Goal: Find specific page/section: Find specific page/section

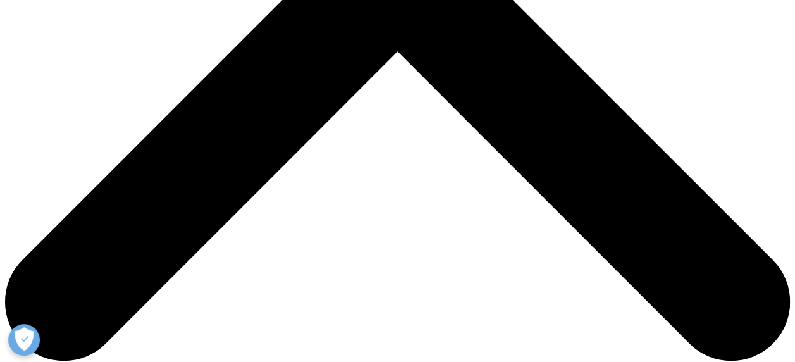
scroll to position [190, 0]
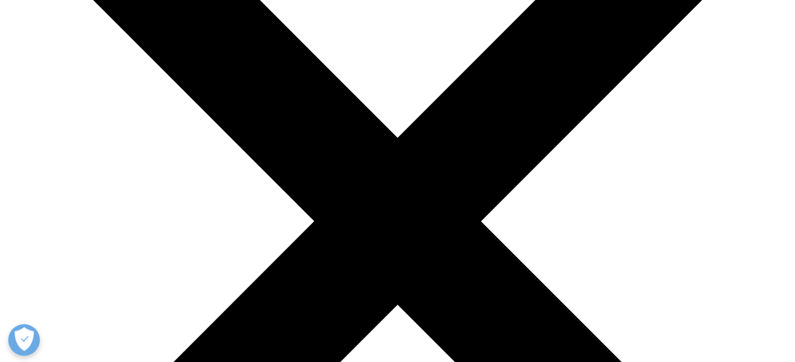
drag, startPoint x: 305, startPoint y: 194, endPoint x: 266, endPoint y: 209, distance: 42.3
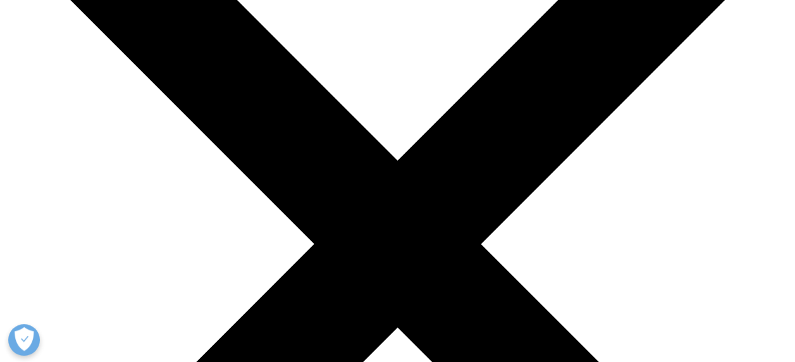
scroll to position [0, 0]
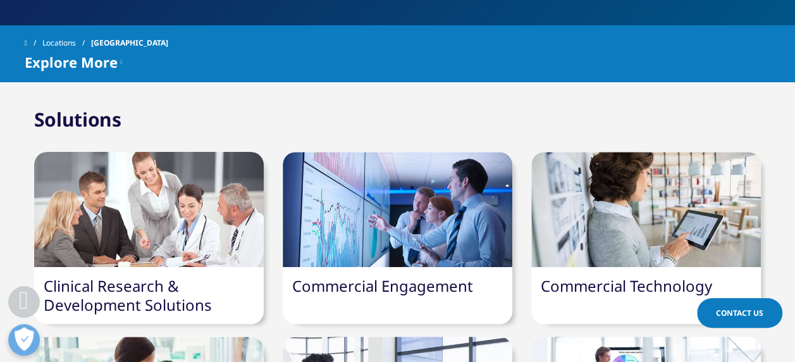
scroll to position [379, 0]
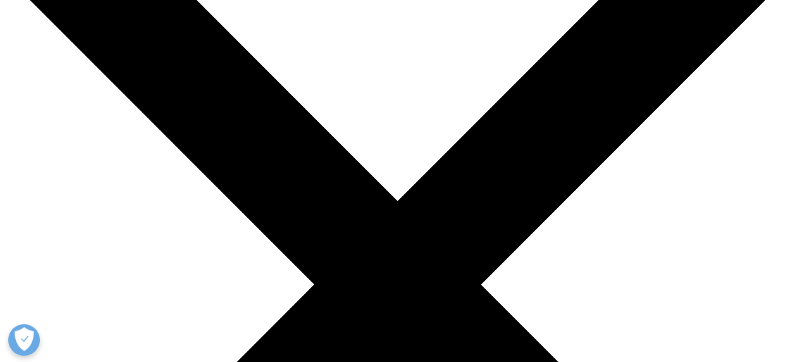
scroll to position [63, 0]
